Goal: Contribute content: Contribute content

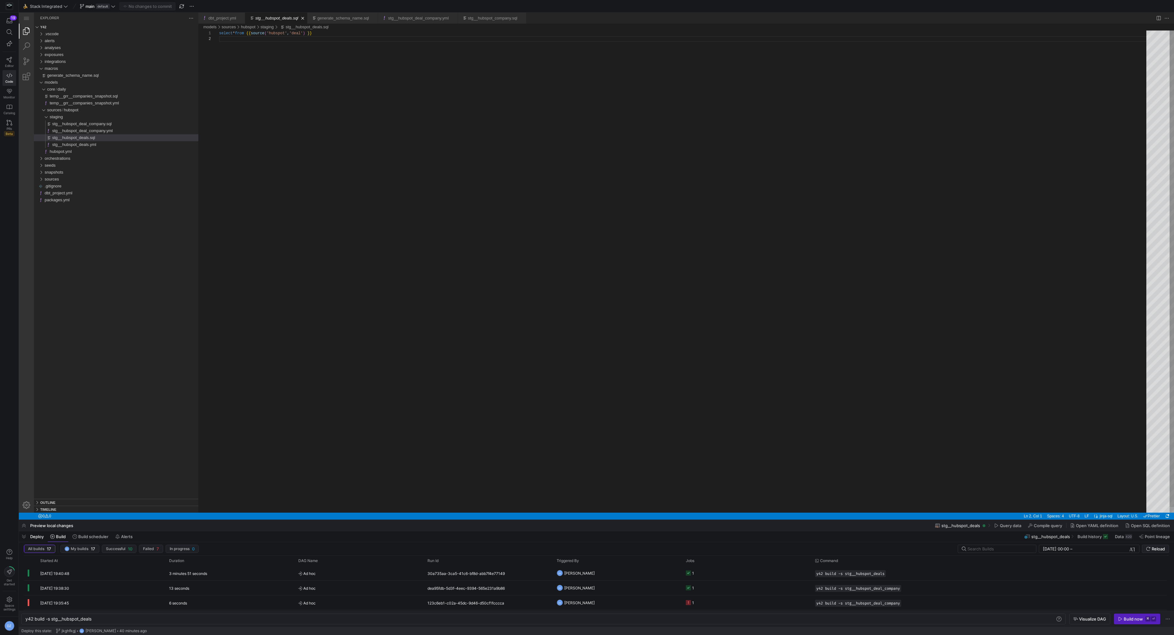
scroll to position [6, 0]
click at [85, 138] on span "stg__hubspot_deals.sql" at bounding box center [73, 137] width 43 height 5
click at [87, 145] on span "stg__hubspot_deals.yml" at bounding box center [74, 144] width 44 height 5
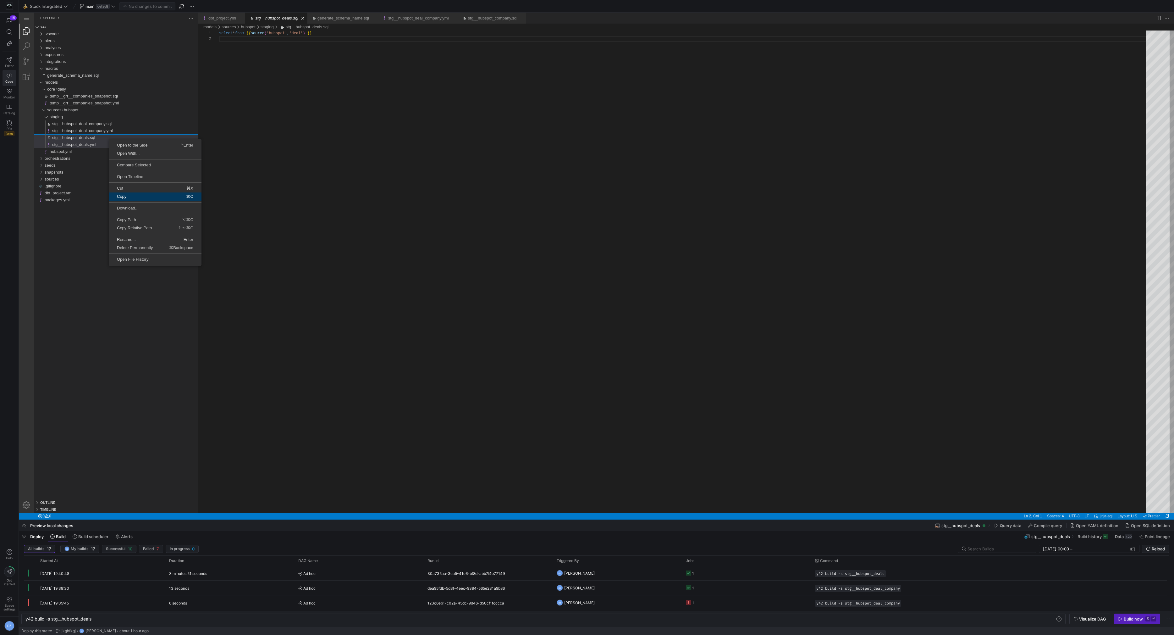
click at [157, 199] on link "Copy ⌘C" at bounding box center [155, 196] width 93 height 8
click at [131, 174] on link "Paste ⌘V" at bounding box center [148, 172] width 93 height 8
click at [160, 239] on span "Enter" at bounding box center [179, 241] width 47 height 4
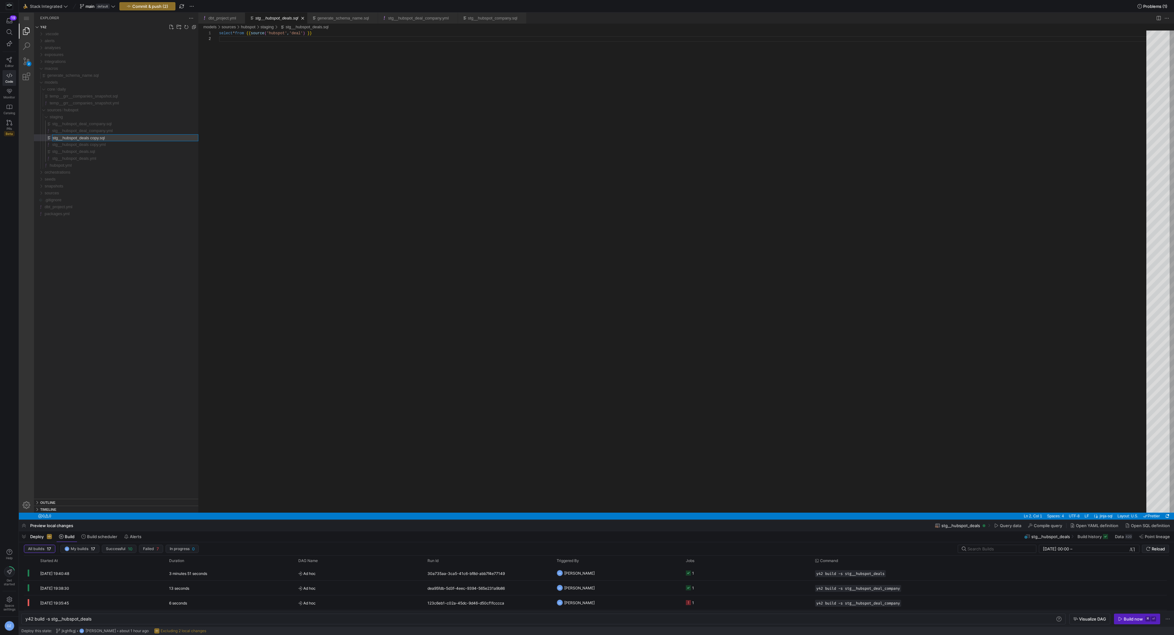
click at [100, 140] on input "stg__hubspot_deals copy.sql" at bounding box center [125, 138] width 146 height 6
click at [93, 139] on input "stg__hubspot_deals copy.sql" at bounding box center [125, 138] width 146 height 6
click at [96, 139] on input "stg__hubspot_deals copy.sql" at bounding box center [125, 138] width 146 height 6
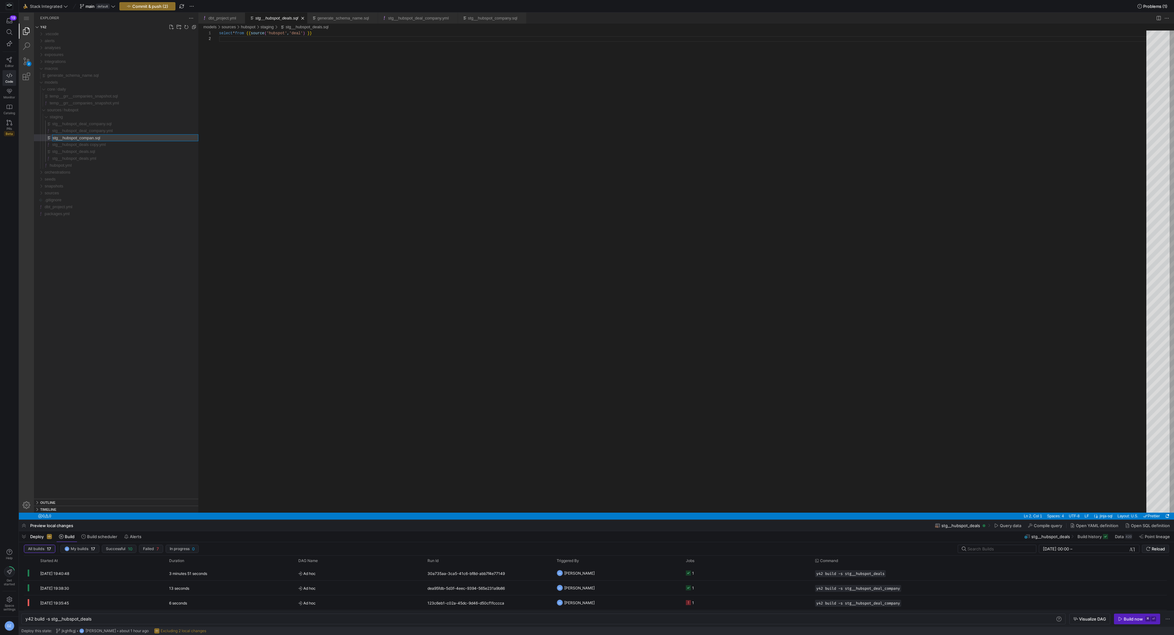
type input "stg__hubspot_company.sql"
type input "stg__hubspot_company.yml"
click at [118, 125] on div "stg__hubspot_company.sql" at bounding box center [125, 123] width 146 height 7
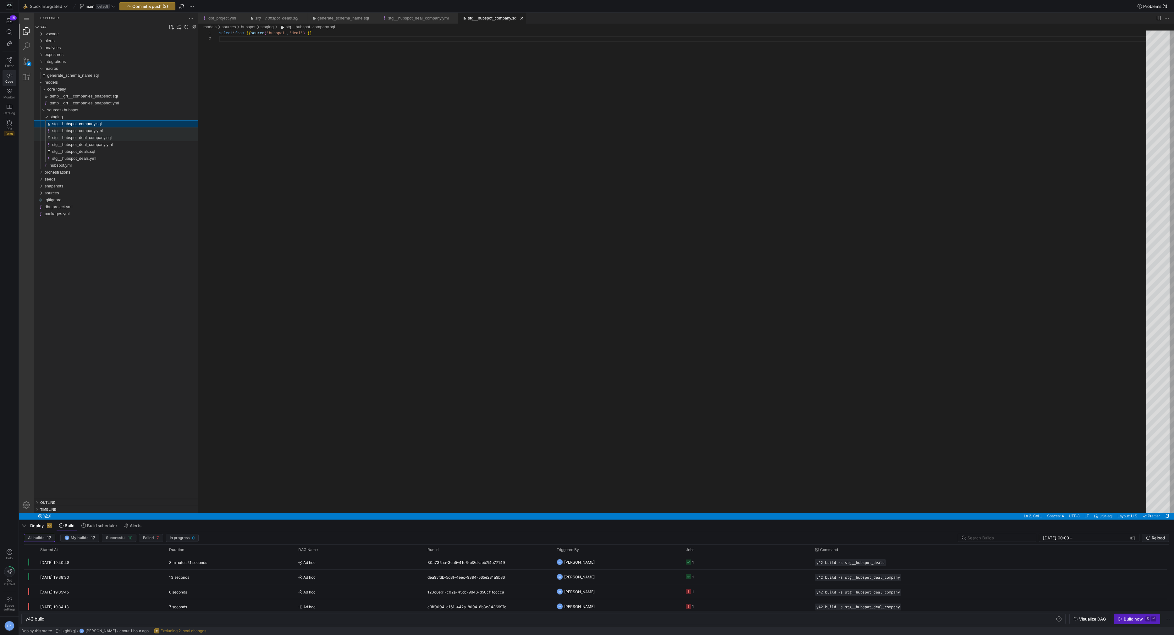
scroll to position [6, 0]
click at [118, 129] on div "stg__hubspot_company.yml" at bounding box center [125, 130] width 146 height 7
type textarea "y42 build -s stg__hubspot_deals"
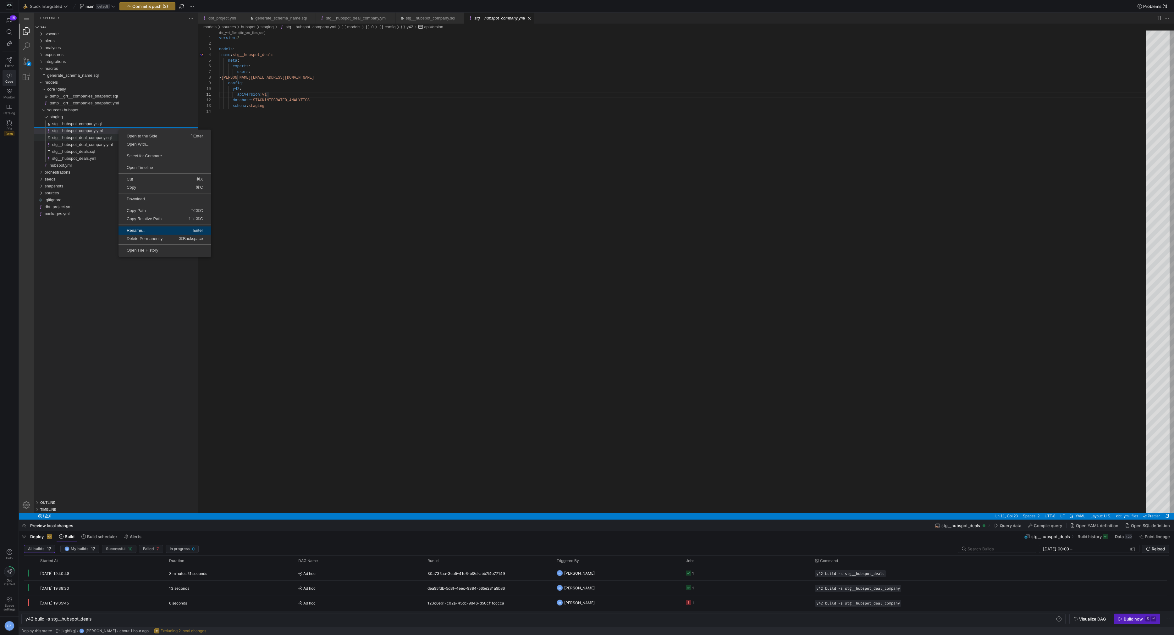
click at [149, 230] on span "Rename..." at bounding box center [141, 230] width 46 height 4
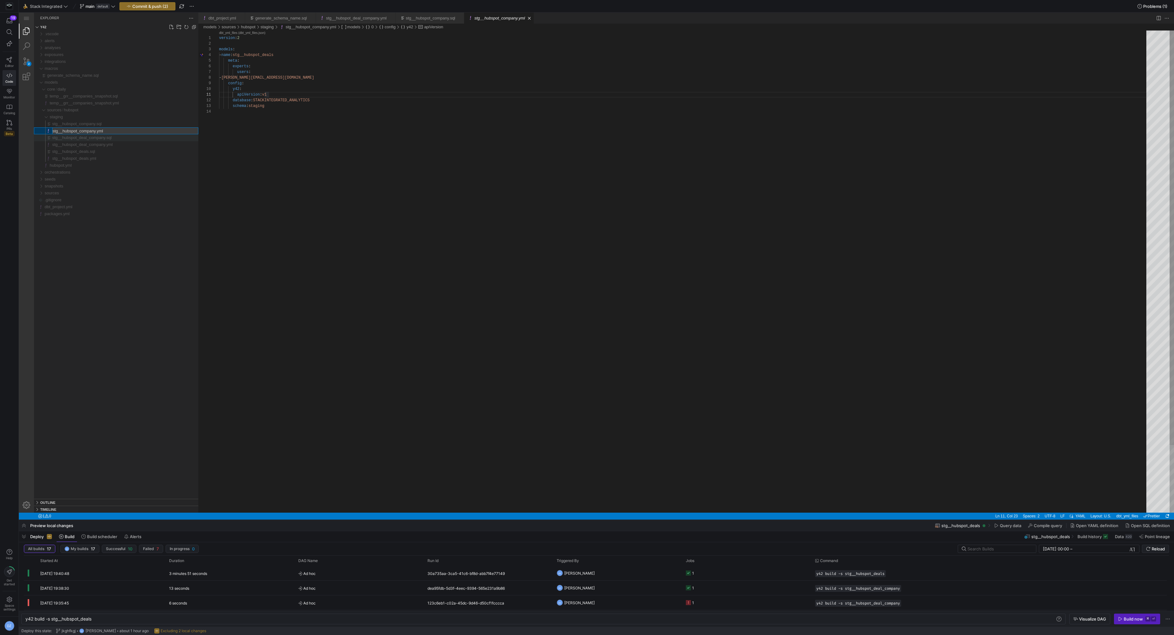
click at [267, 55] on div "version : 2 models : - name : stg__hubspot_deals meta : experts : users : - [PE…" at bounding box center [685, 310] width 932 height 560
paste textarea "company"
type textarea "version: 2 models: - name: stg__hubspot_company meta: experts: users: - [PERSON…"
click at [119, 124] on div "stg__hubspot_company.sql" at bounding box center [125, 123] width 146 height 7
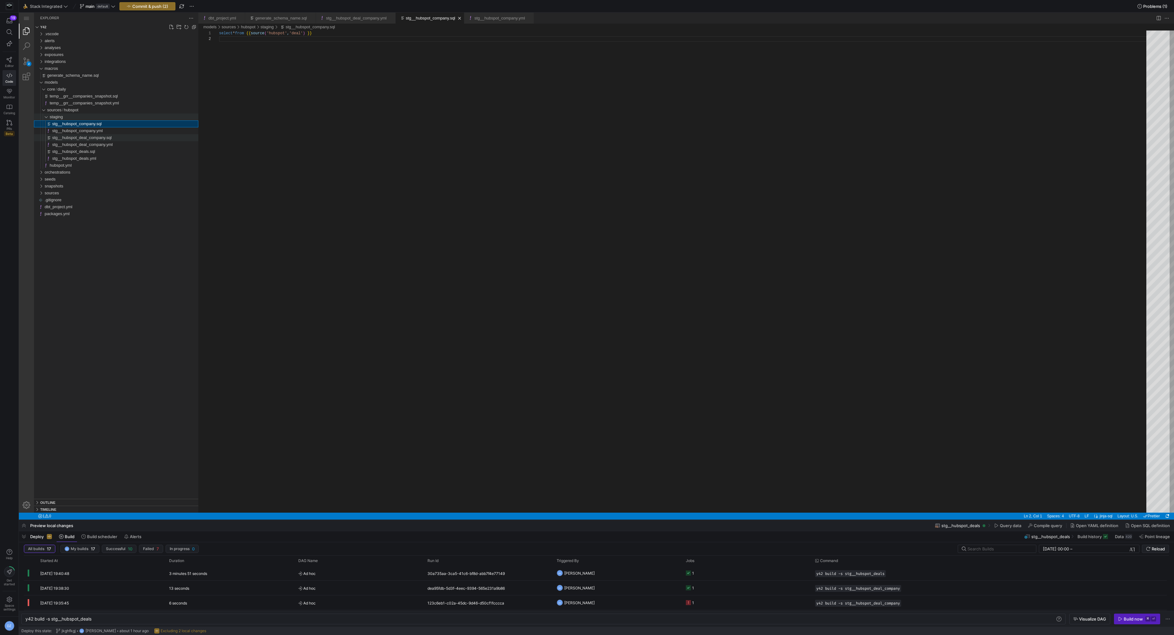
type textarea "y42 build -s stg__hubspot_company"
click at [305, 33] on div at bounding box center [587, 317] width 1174 height 635
click at [305, 33] on div "select * from {{ source ( 'hubspot' , 'deal' ) }}" at bounding box center [685, 274] width 932 height 488
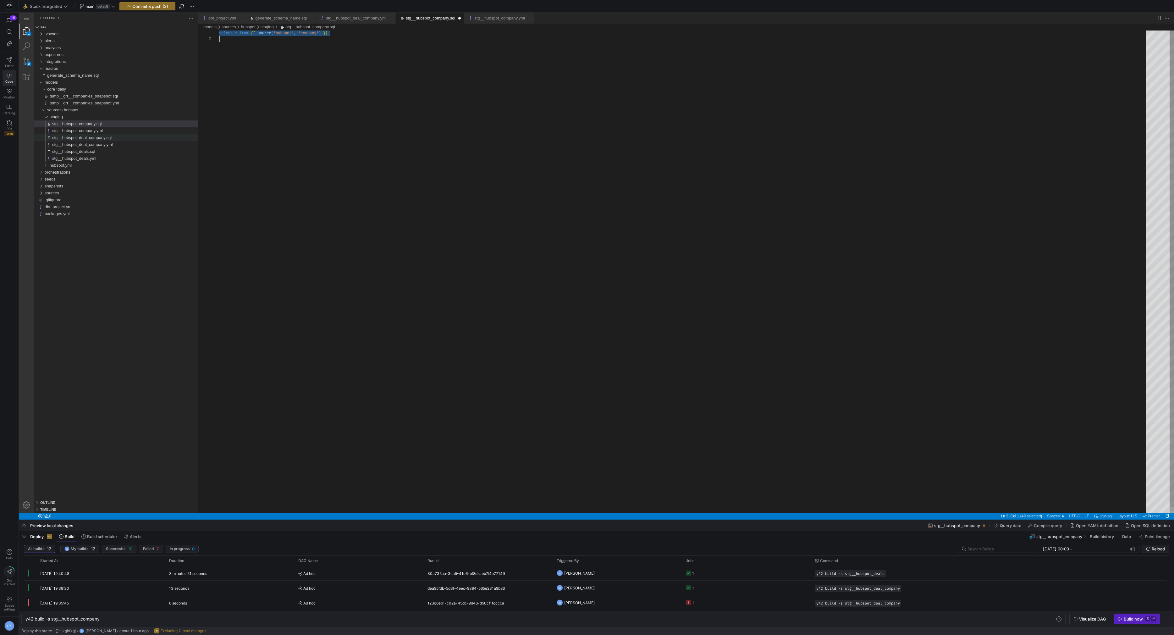
scroll to position [0, 0]
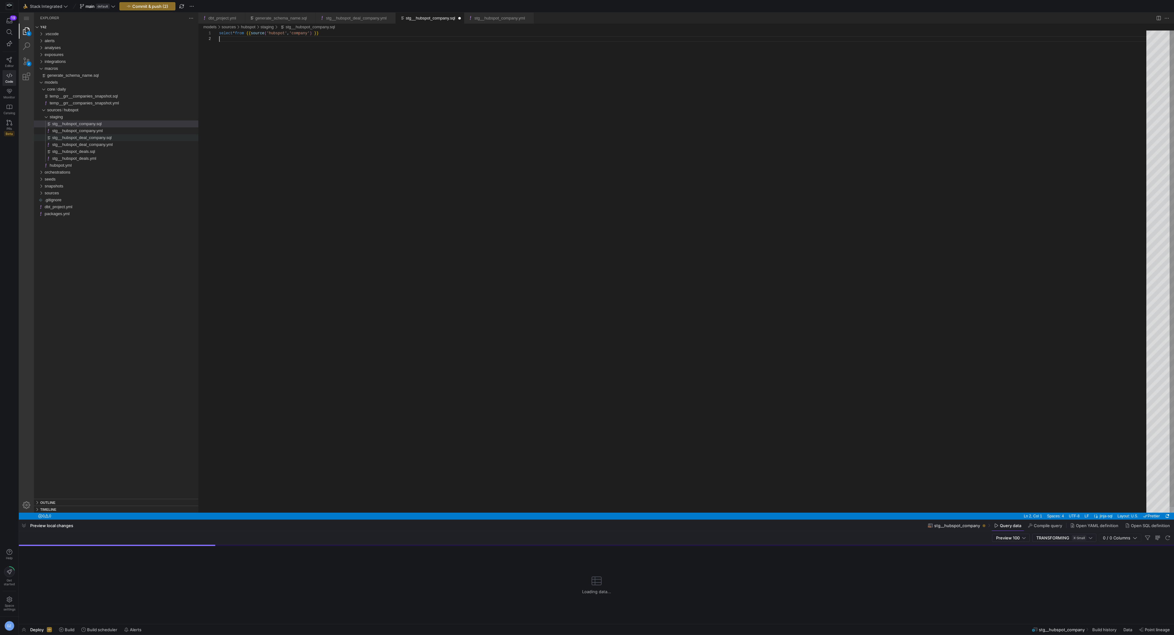
click at [432, 65] on div "select * from {{ source ( 'hubspot' , 'company' ) }}" at bounding box center [685, 274] width 932 height 488
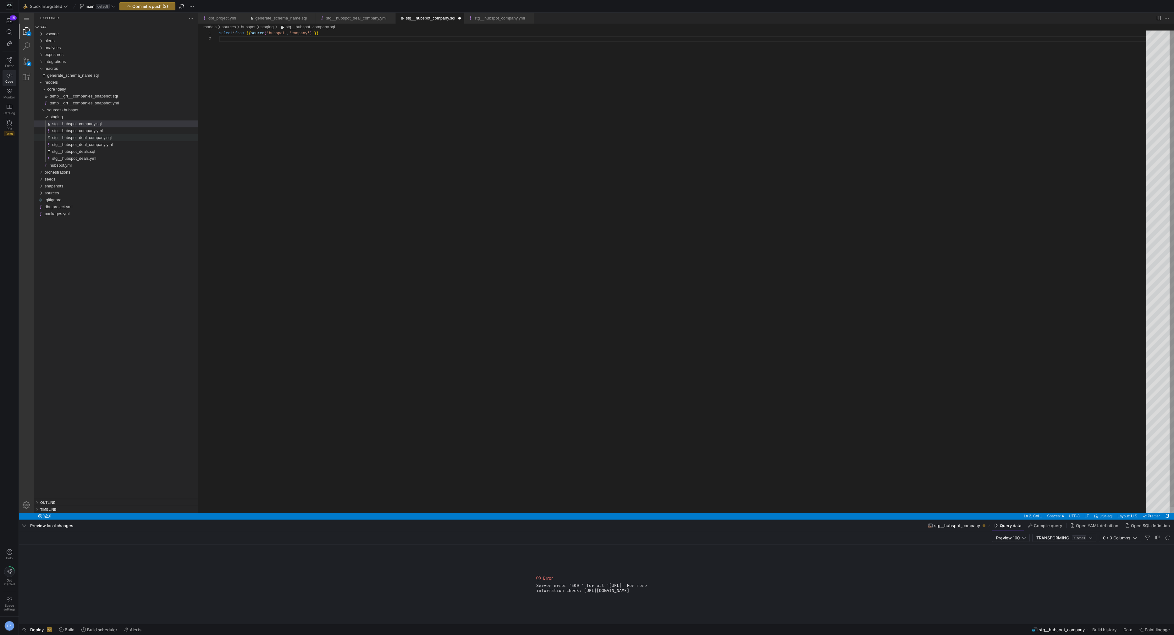
click at [459, 255] on div "select * from {{ source ( 'hubspot' , 'company' ) }}" at bounding box center [685, 274] width 932 height 488
click at [459, 259] on div "select * from {{ source ( 'hubspot' , 'company' ) }}" at bounding box center [685, 274] width 932 height 488
type textarea "select * from {{ source('hubspot', 'company') }}"
click at [121, 133] on div "stg__hubspot_company.yml" at bounding box center [125, 130] width 146 height 7
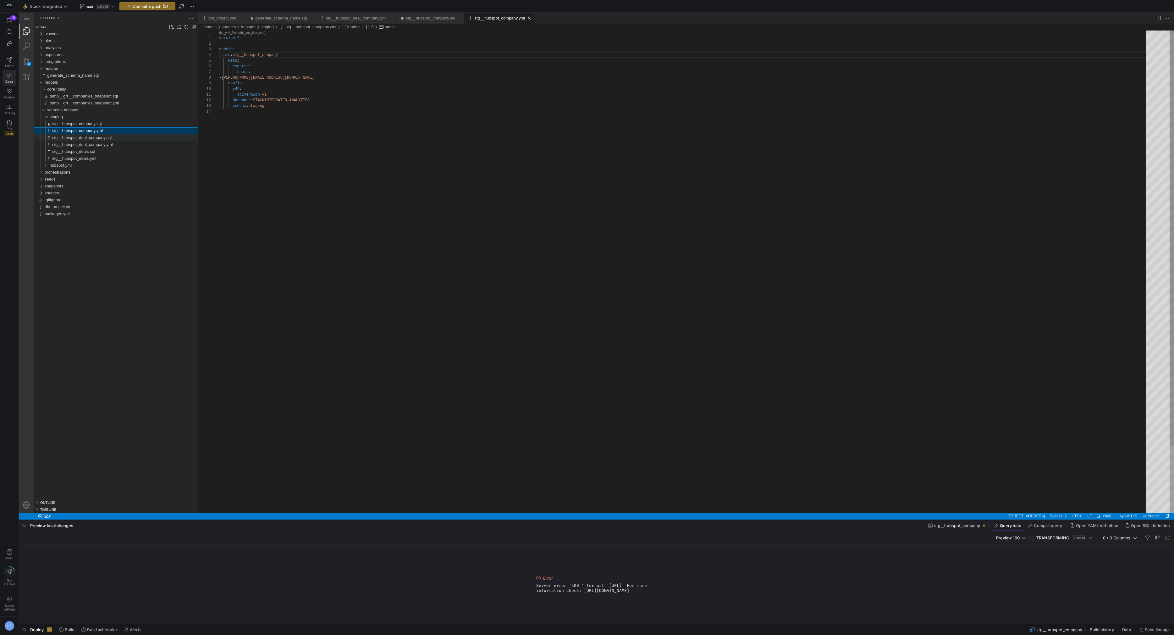
scroll to position [57, 68]
click at [122, 125] on div "stg__hubspot_company.sql" at bounding box center [125, 123] width 146 height 7
click at [350, 92] on div "select * from {{ source ( 'hubspot' , 'company' ) }}" at bounding box center [685, 274] width 932 height 488
click at [153, 7] on span "Commit & push (2)" at bounding box center [150, 6] width 36 height 5
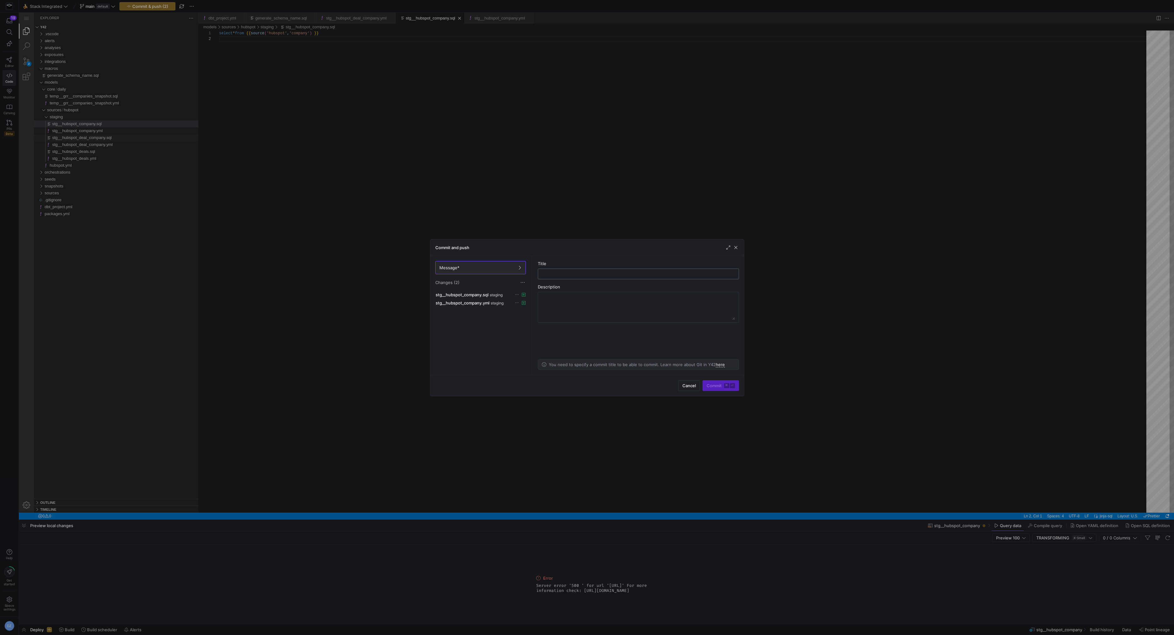
click at [581, 274] on input "text" at bounding box center [638, 273] width 190 height 5
type input "added hubspot company"
click at [719, 388] on span "submit" at bounding box center [721, 385] width 36 height 10
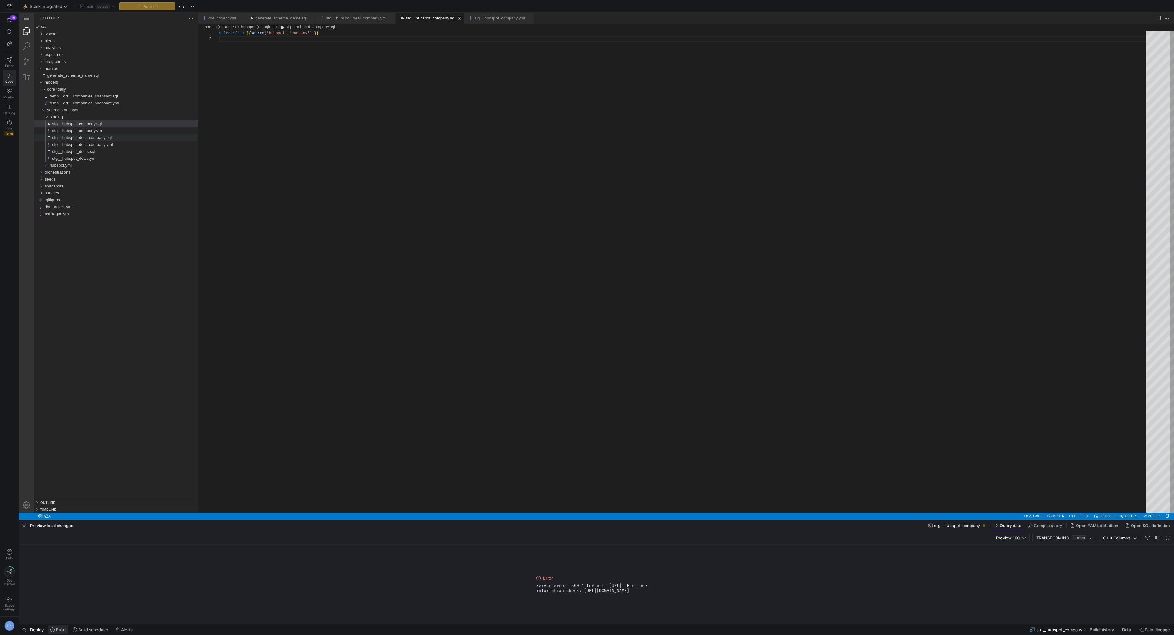
click at [54, 628] on icon at bounding box center [52, 629] width 4 height 4
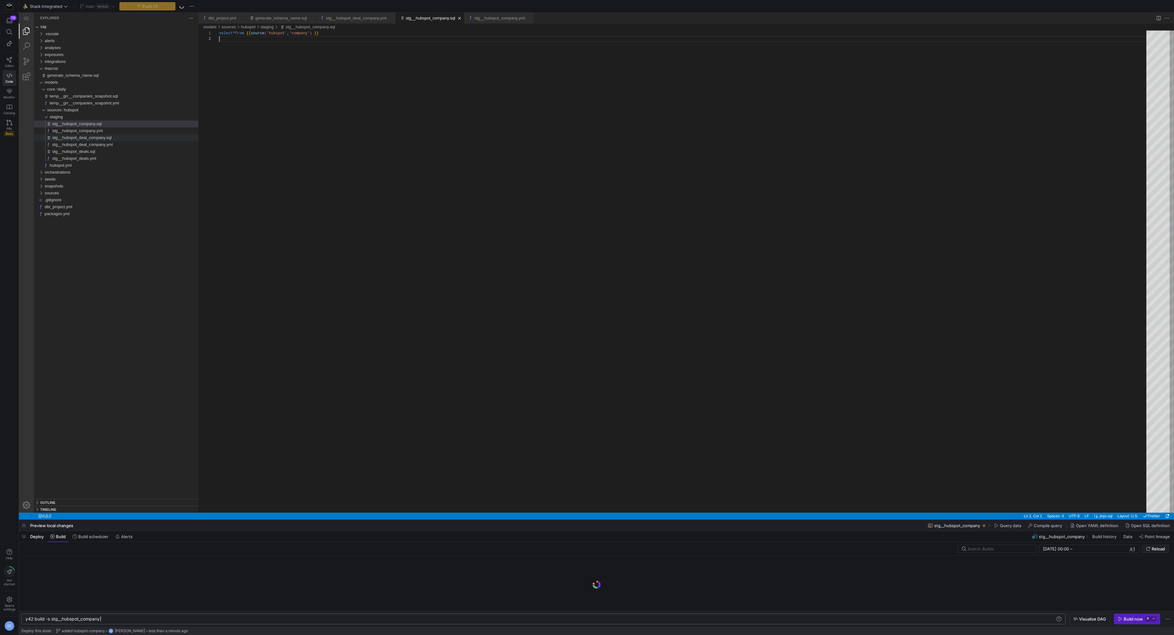
scroll to position [0, 74]
drag, startPoint x: 353, startPoint y: 518, endPoint x: 372, endPoint y: 531, distance: 22.7
click at [353, 518] on div "y42 0 0" at bounding box center [520, 515] width 1002 height 7
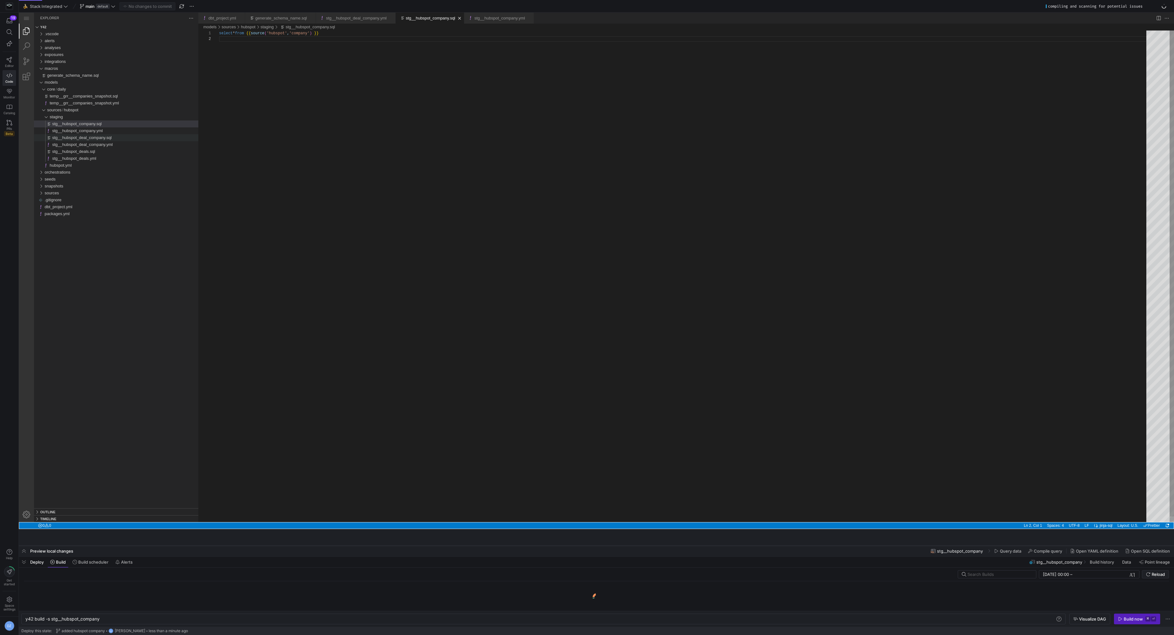
drag, startPoint x: 353, startPoint y: 519, endPoint x: 359, endPoint y: 383, distance: 135.9
click at [359, 544] on div at bounding box center [596, 545] width 1155 height 3
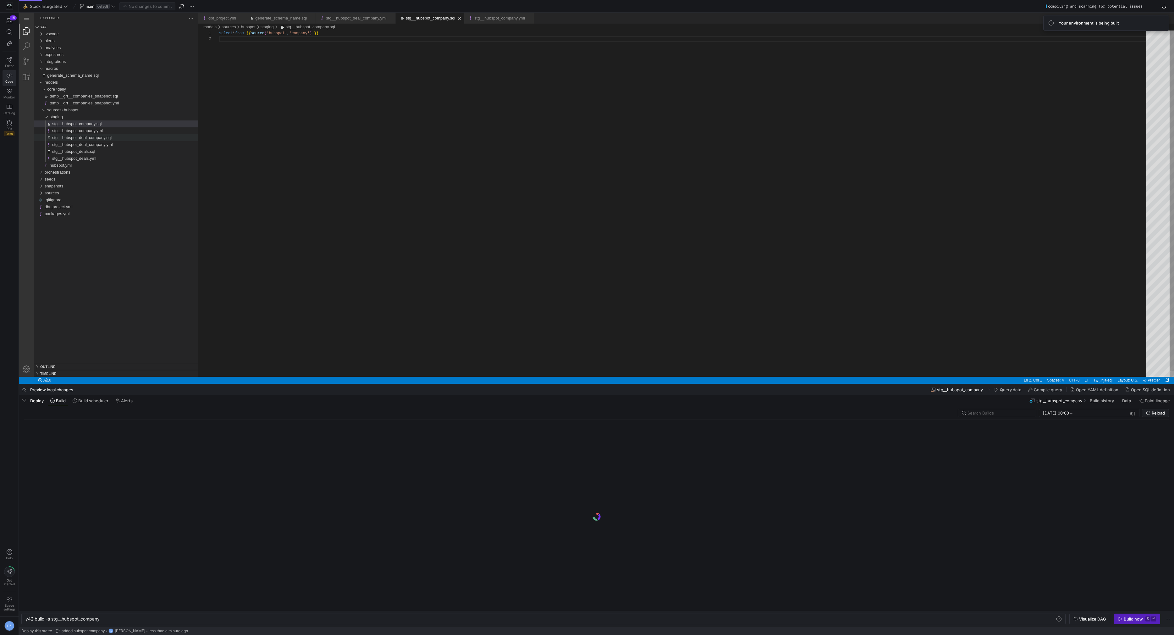
click at [403, 282] on div "select * from {{ source ( 'hubspot' , 'company' ) }}" at bounding box center [685, 206] width 932 height 352
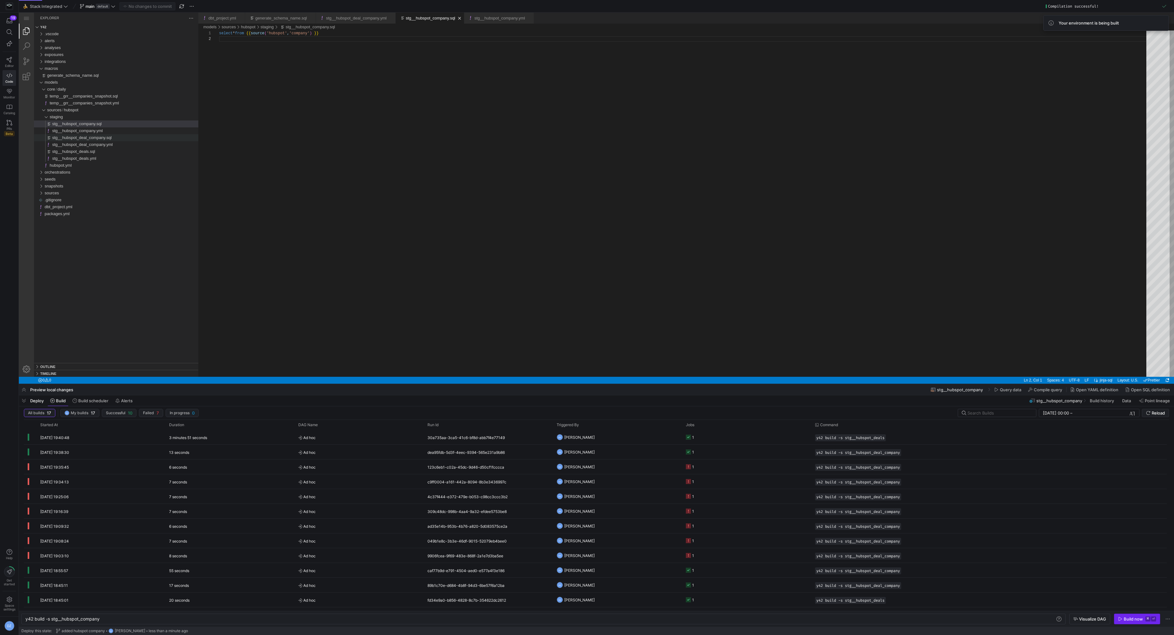
click at [1131, 620] on div "Build now" at bounding box center [1133, 618] width 19 height 5
click at [696, 267] on div "select * from {{ source ( 'hubspot' , 'company' ) }}" at bounding box center [685, 206] width 932 height 352
